Goal: Task Accomplishment & Management: Manage account settings

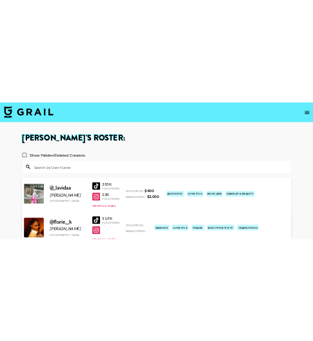
scroll to position [188, 0]
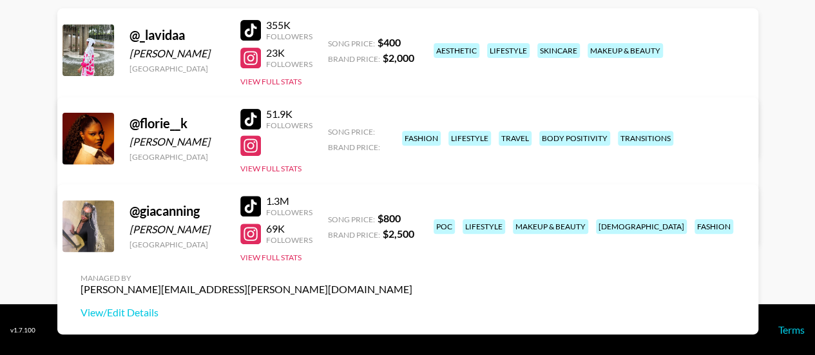
click at [367, 115] on div "@ florie__k [PERSON_NAME] [GEOGRAPHIC_DATA] 51.9K Followers View Full Stats Son…" at bounding box center [407, 171] width 701 height 148
click at [280, 166] on button "View Full Stats" at bounding box center [270, 169] width 61 height 10
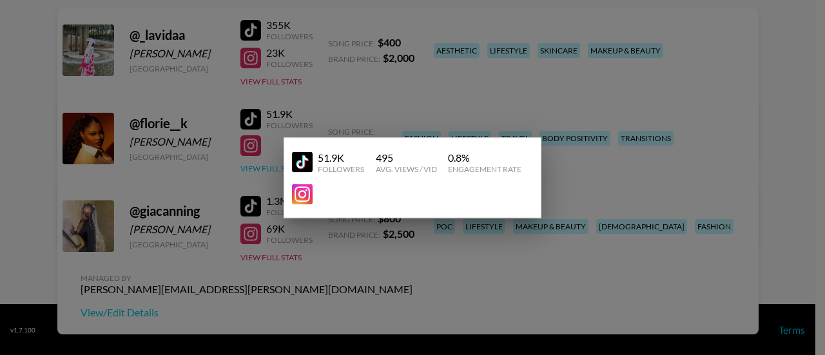
click at [280, 166] on div at bounding box center [412, 177] width 825 height 355
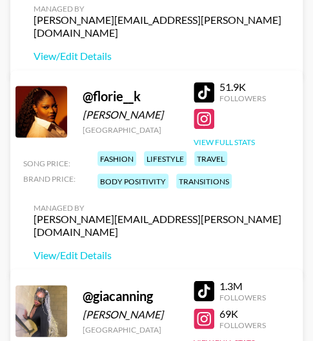
scroll to position [331, 0]
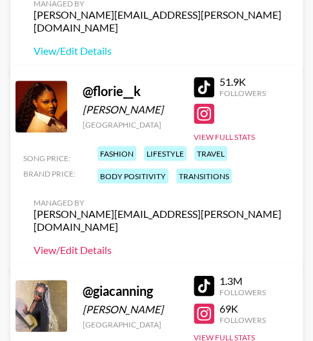
click at [61, 243] on link "View/Edit Details" at bounding box center [160, 249] width 253 height 13
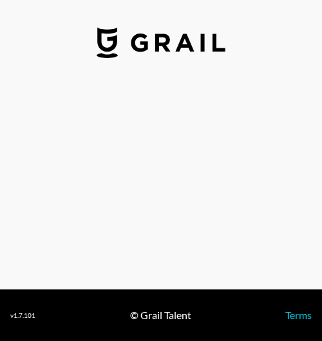
select select "USD"
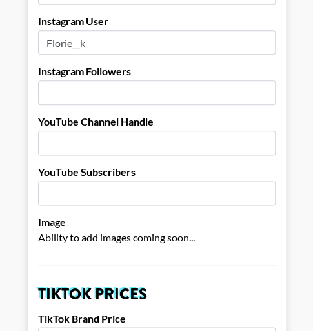
scroll to position [218, 0]
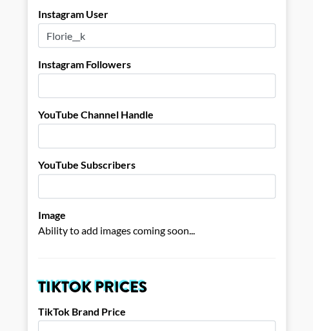
click at [194, 73] on input "number" at bounding box center [156, 85] width 237 height 24
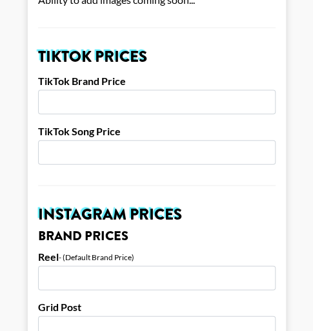
scroll to position [453, 0]
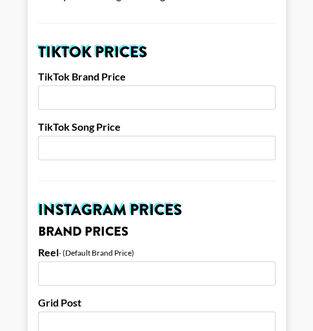
type input "9020"
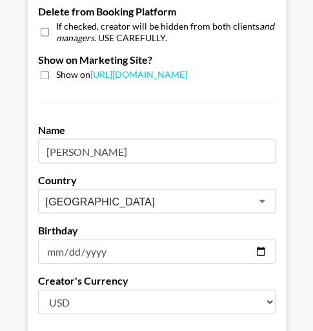
scroll to position [1416, 0]
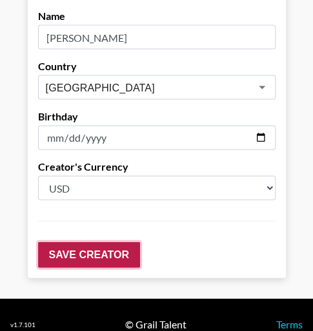
click at [101, 244] on input "Save Creator" at bounding box center [89, 255] width 102 height 26
click at [95, 243] on input "Save Creator" at bounding box center [89, 255] width 102 height 26
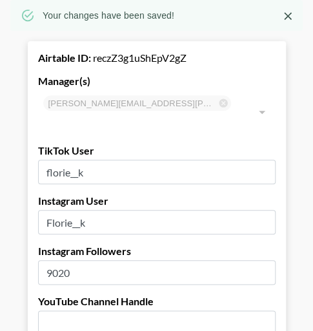
click at [146, 60] on div "Airtable ID: reczZ3g1uShEpV2gZ" at bounding box center [156, 58] width 237 height 13
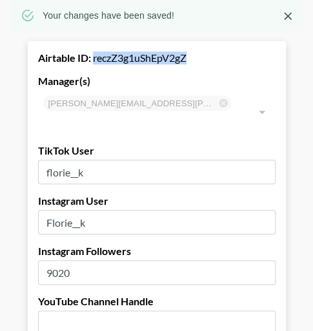
click at [146, 60] on div "Airtable ID: reczZ3g1uShEpV2gZ" at bounding box center [156, 58] width 237 height 13
click at [294, 12] on icon "Close" at bounding box center [287, 16] width 13 height 13
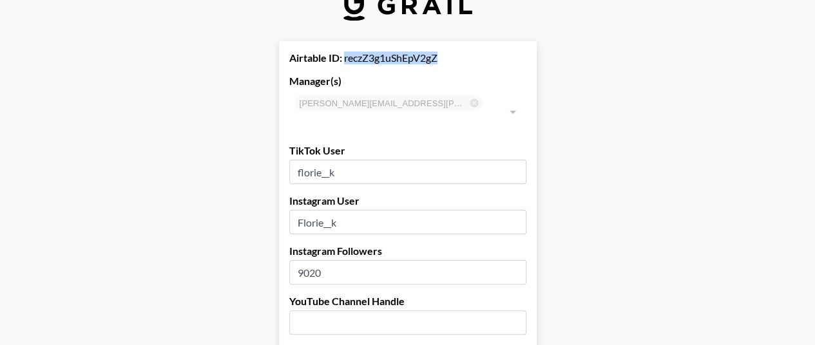
scroll to position [333, 0]
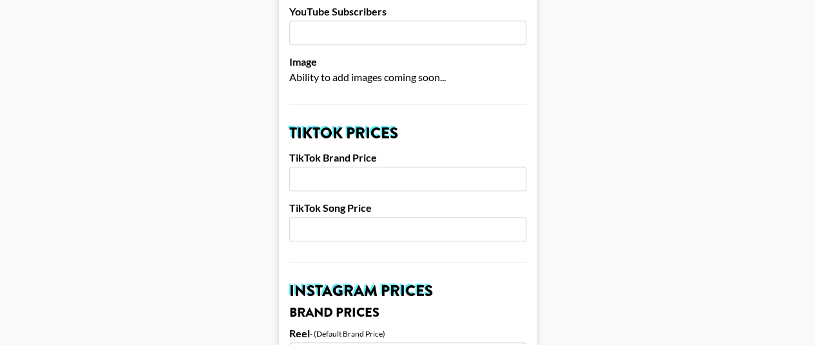
scroll to position [380, 0]
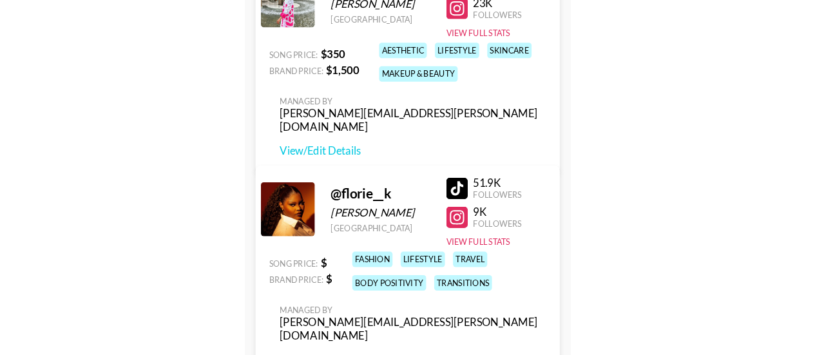
scroll to position [126, 0]
